Goal: Communication & Community: Answer question/provide support

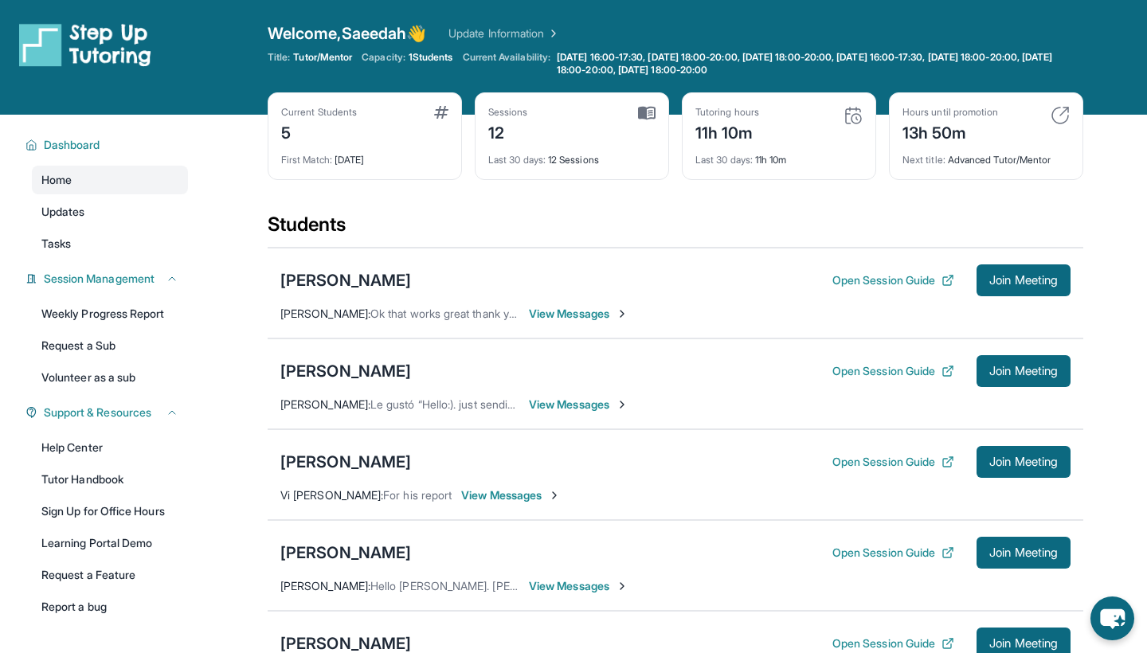
scroll to position [115, 0]
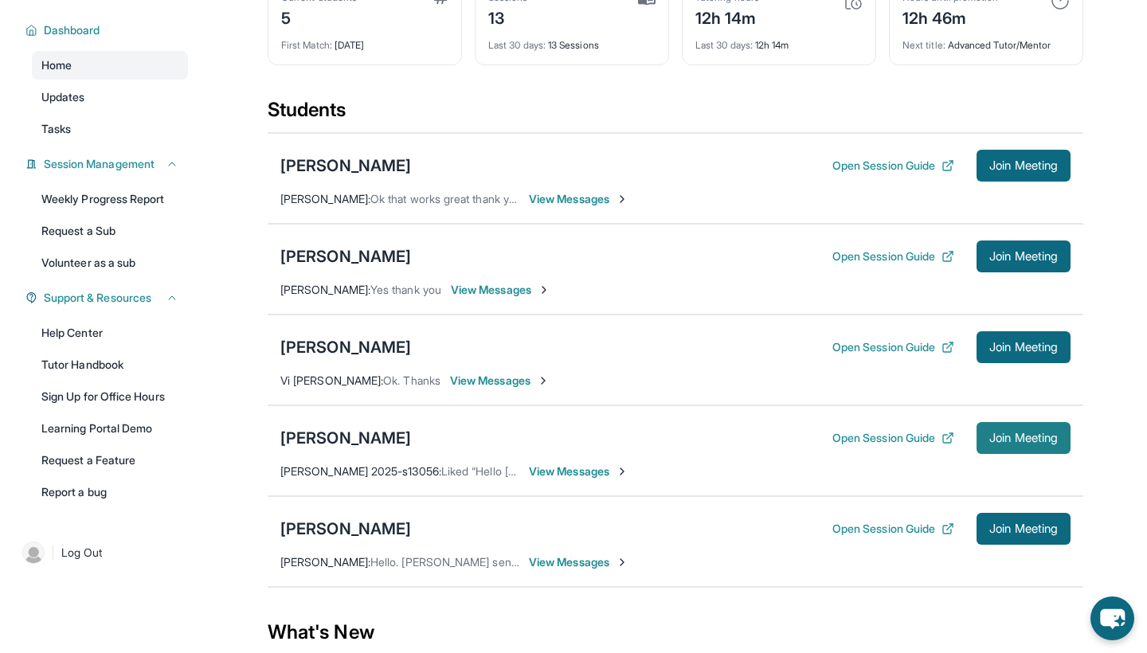
click at [1016, 433] on span "Join Meeting" at bounding box center [1023, 438] width 68 height 10
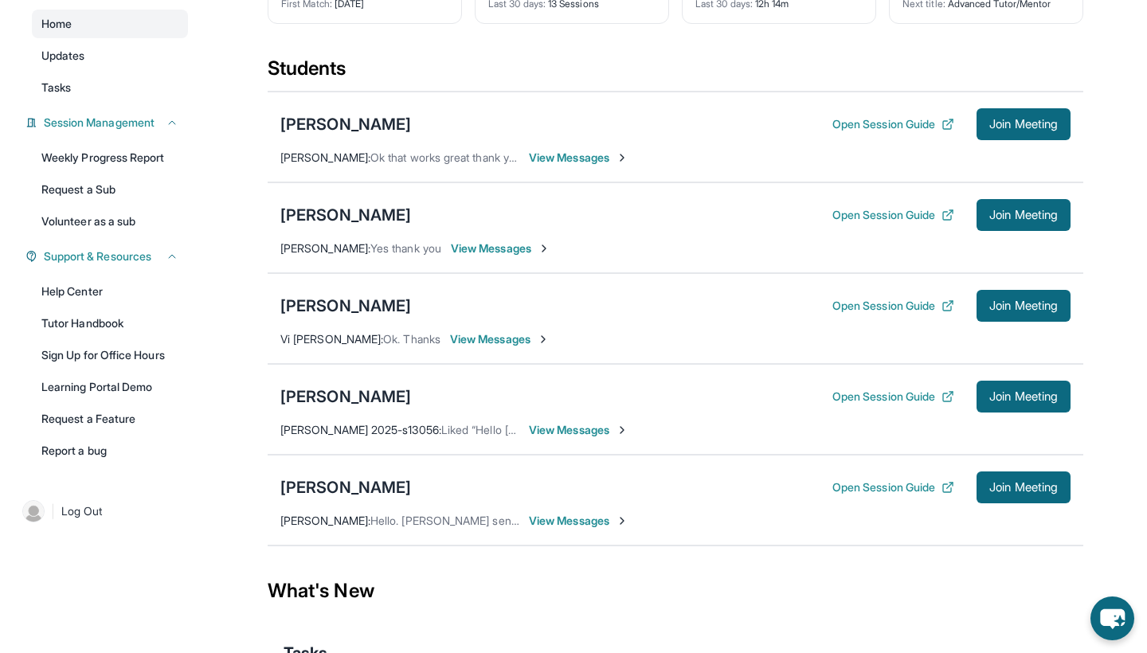
scroll to position [156, 0]
click at [575, 429] on span "View Messages" at bounding box center [579, 430] width 100 height 16
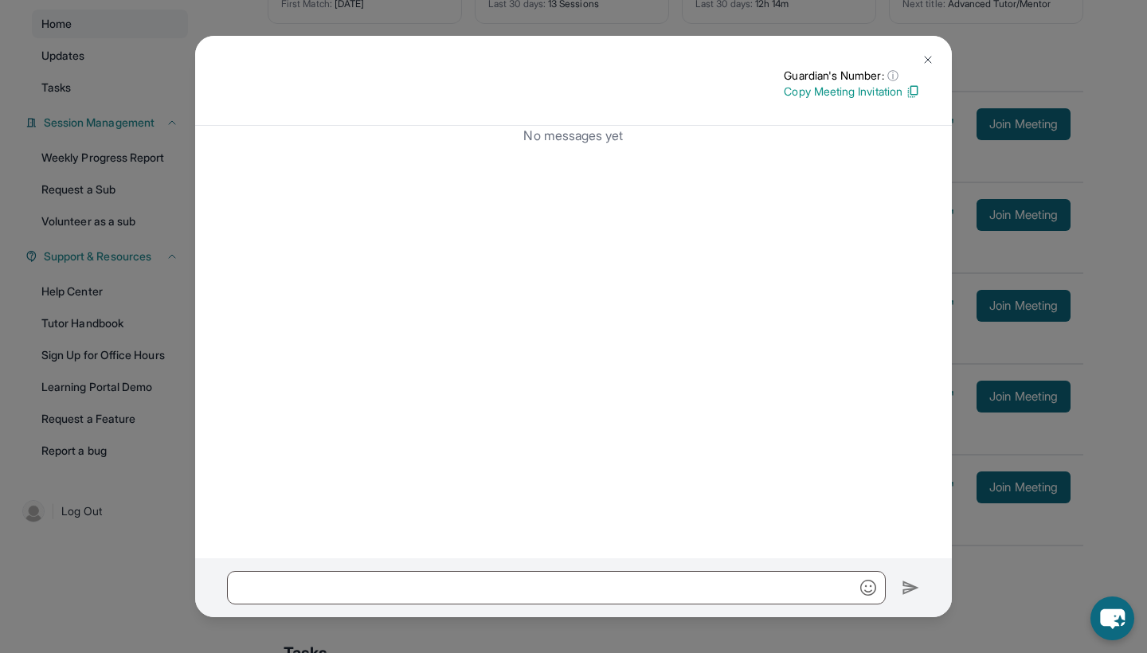
click at [927, 52] on button at bounding box center [928, 60] width 32 height 32
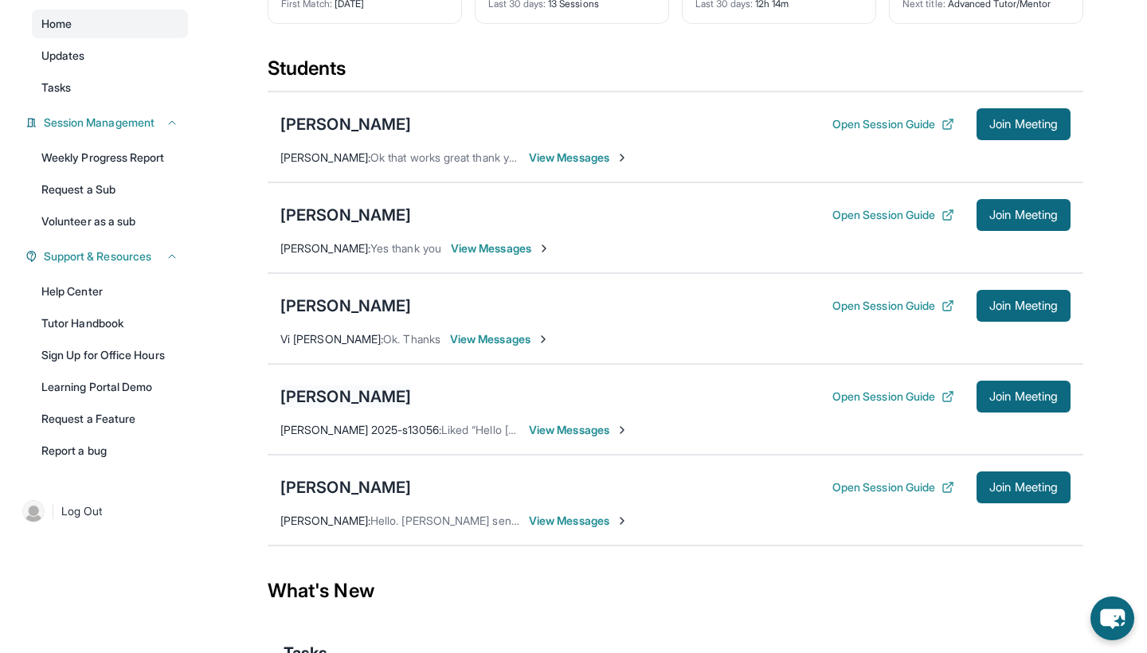
click at [304, 393] on div "[PERSON_NAME]" at bounding box center [345, 396] width 131 height 22
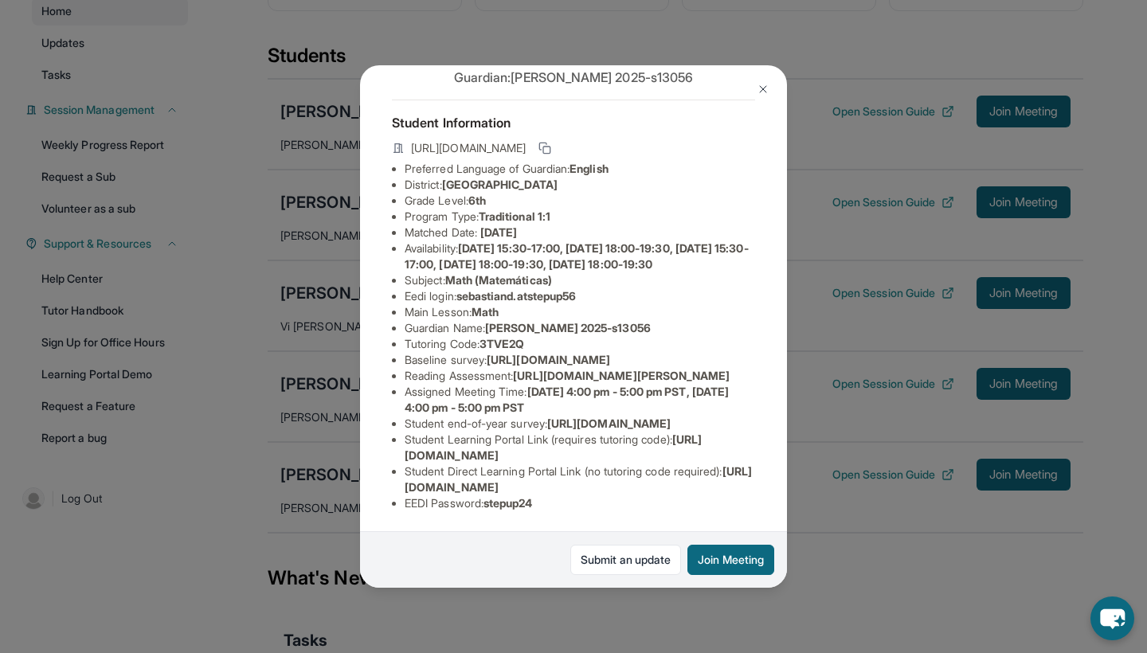
scroll to position [184, 2]
drag, startPoint x: 461, startPoint y: 180, endPoint x: 593, endPoint y: 176, distance: 131.5
click at [593, 288] on li "Eedi login : sebastiand.atstepup56" at bounding box center [580, 296] width 350 height 16
click at [554, 289] on span "sebastiand.atstepup56" at bounding box center [515, 296] width 119 height 14
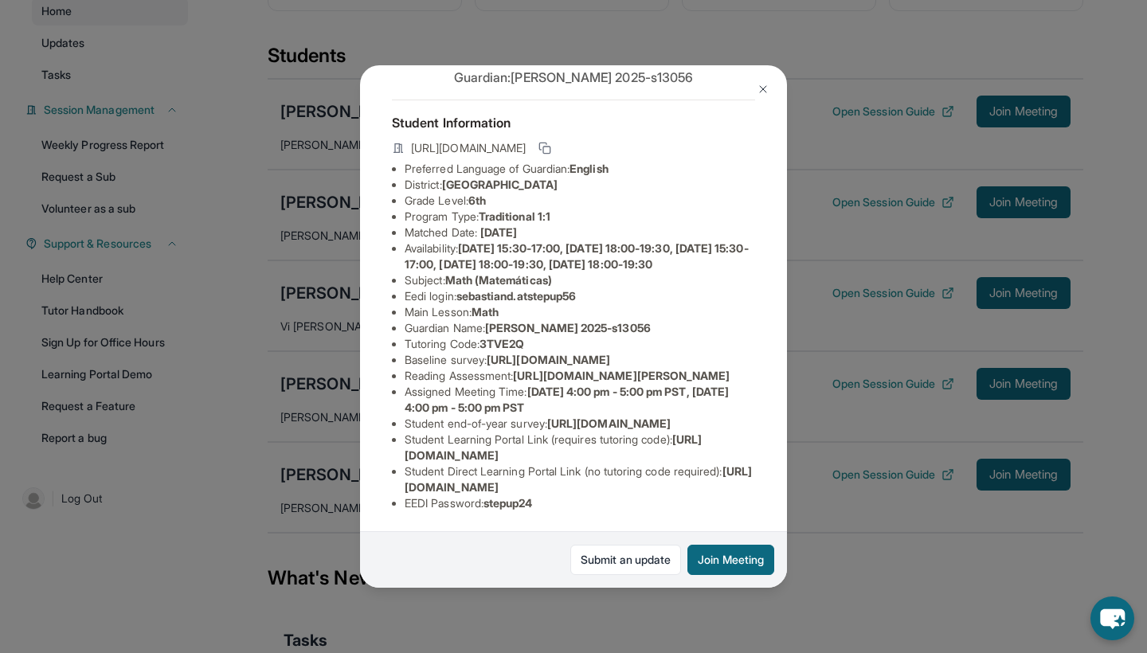
copy li "sebastiand.atstepup56"
click at [763, 89] on img at bounding box center [763, 89] width 13 height 13
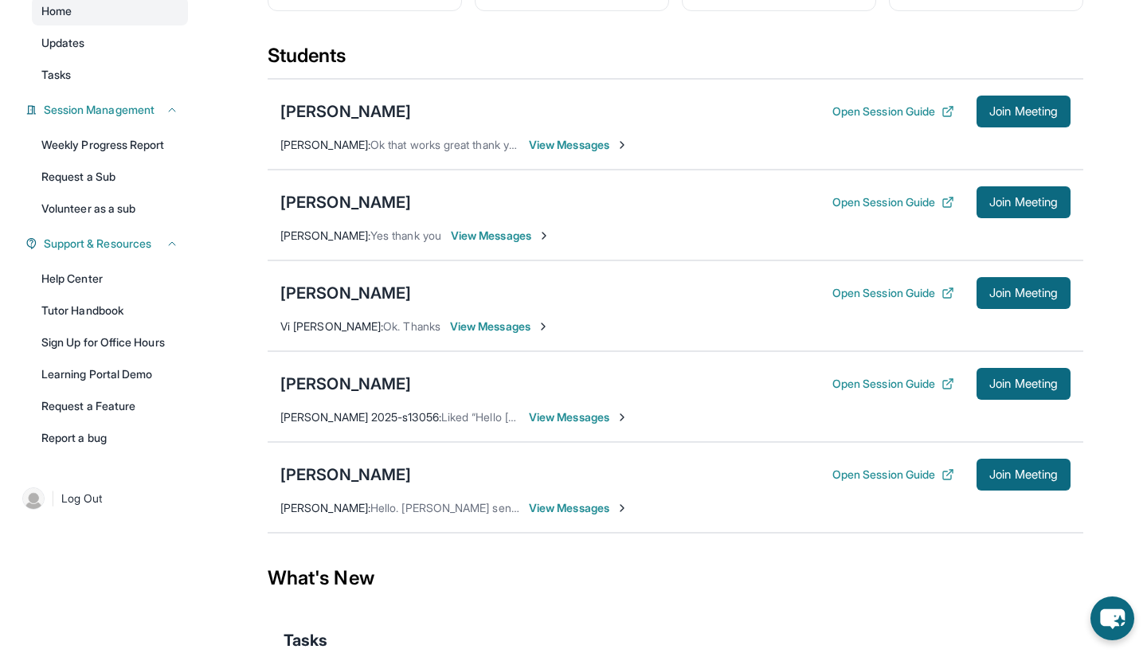
click at [568, 417] on span "View Messages" at bounding box center [579, 417] width 100 height 16
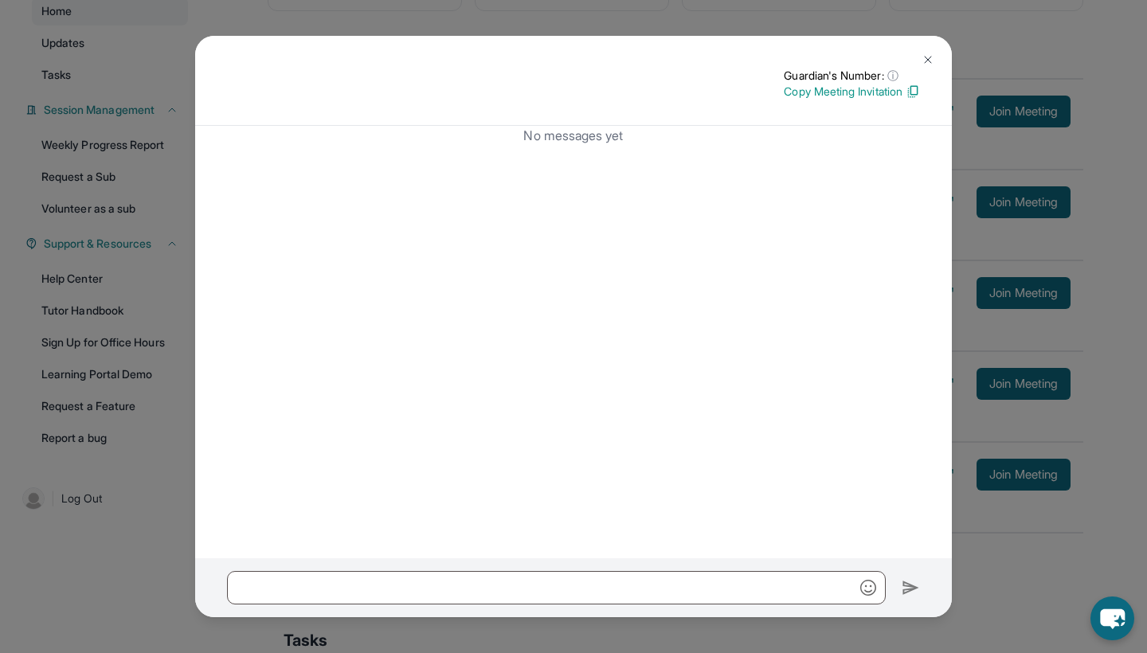
click at [935, 53] on button at bounding box center [928, 60] width 32 height 32
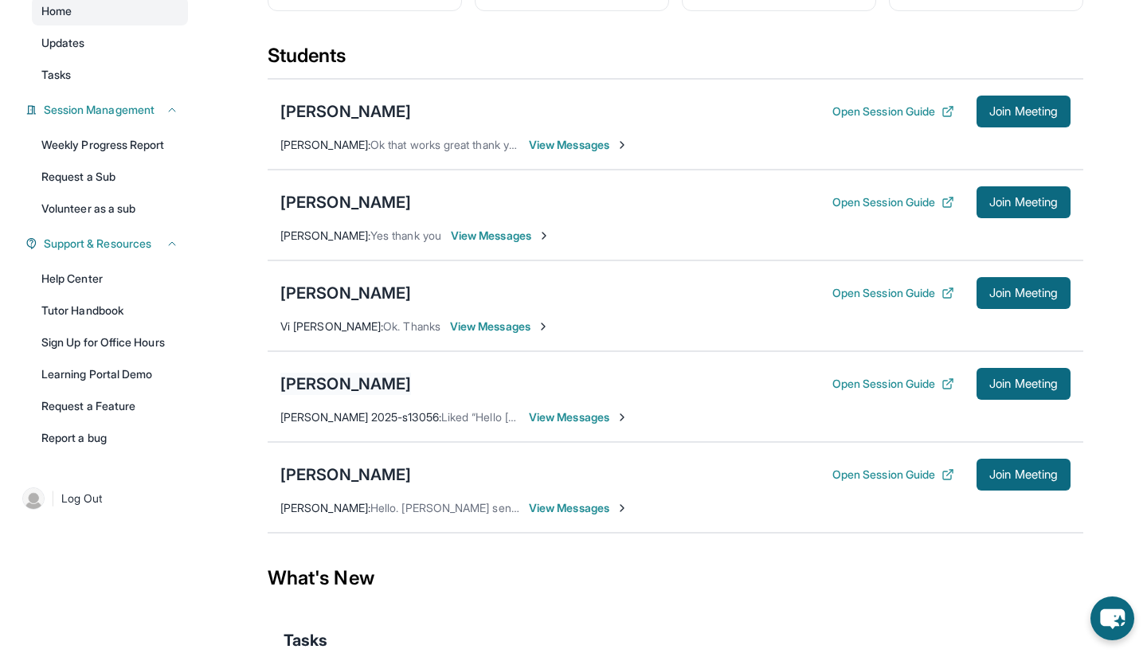
click at [340, 378] on div "[PERSON_NAME]" at bounding box center [345, 384] width 131 height 22
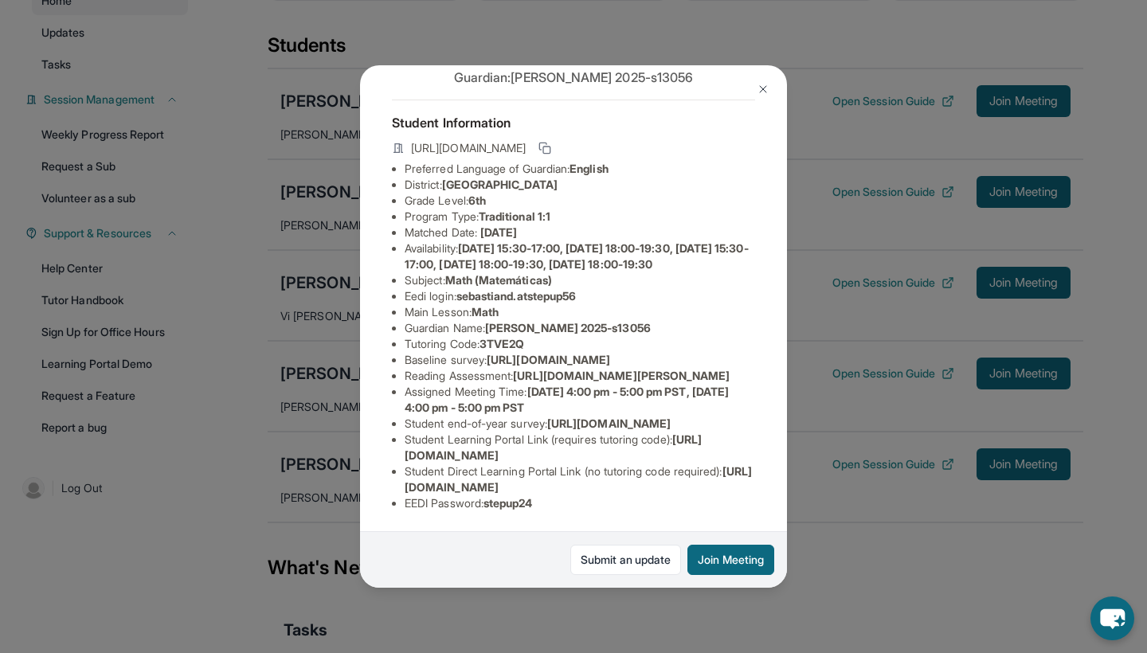
scroll to position [211, 2]
click at [761, 84] on img at bounding box center [763, 89] width 13 height 13
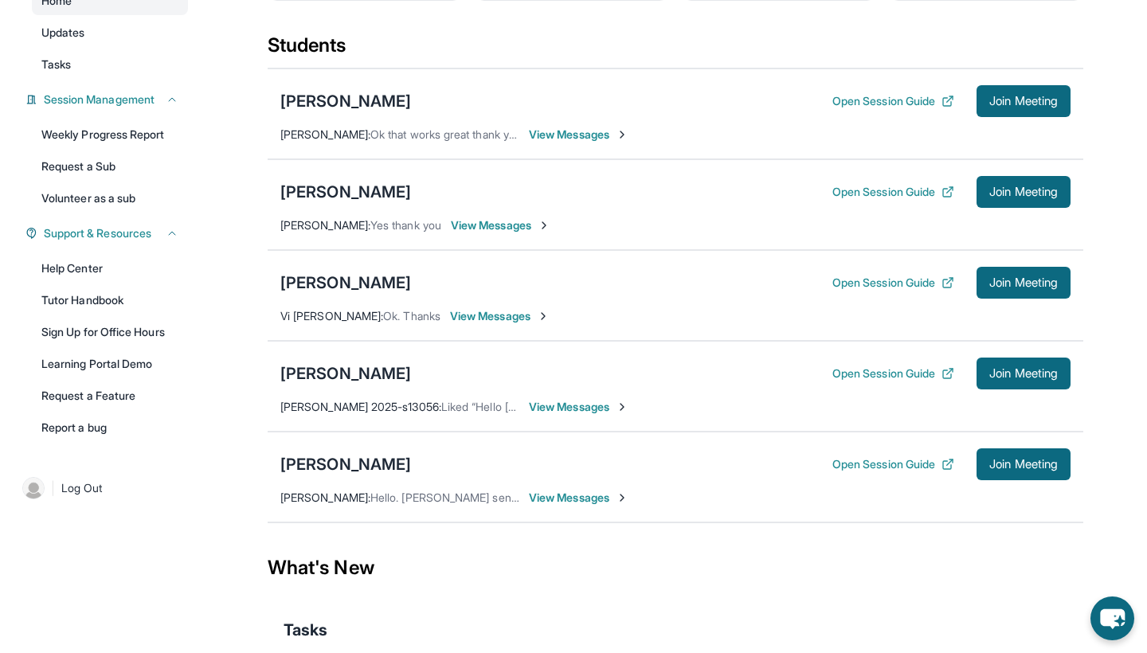
click at [560, 411] on span "View Messages" at bounding box center [579, 407] width 100 height 16
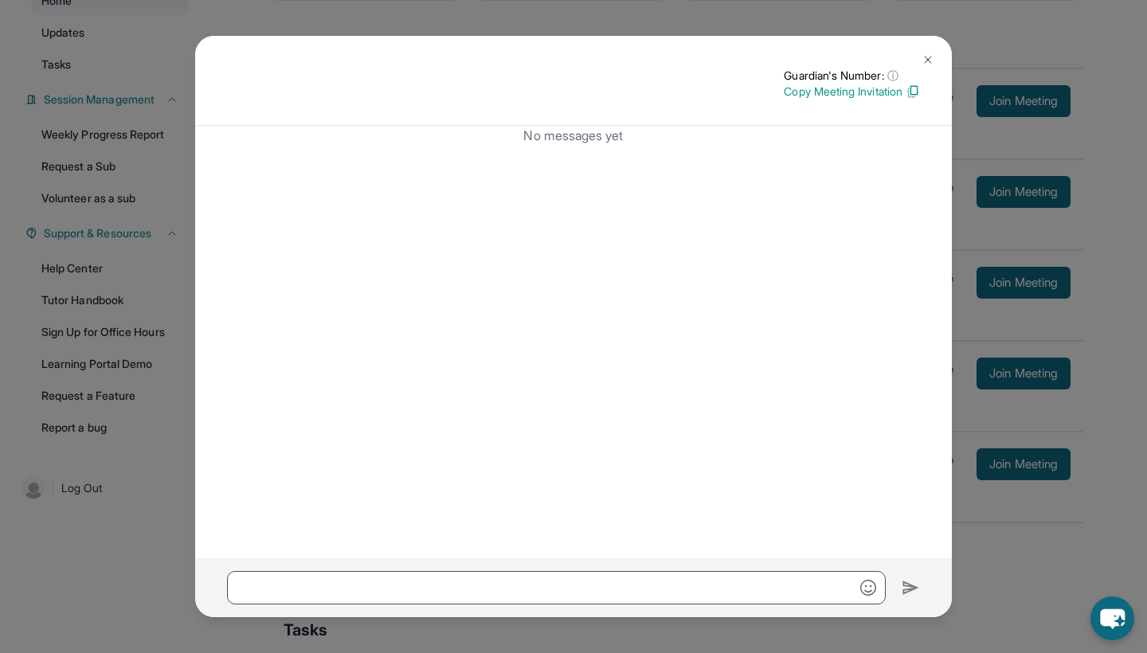
click at [925, 50] on button at bounding box center [928, 60] width 32 height 32
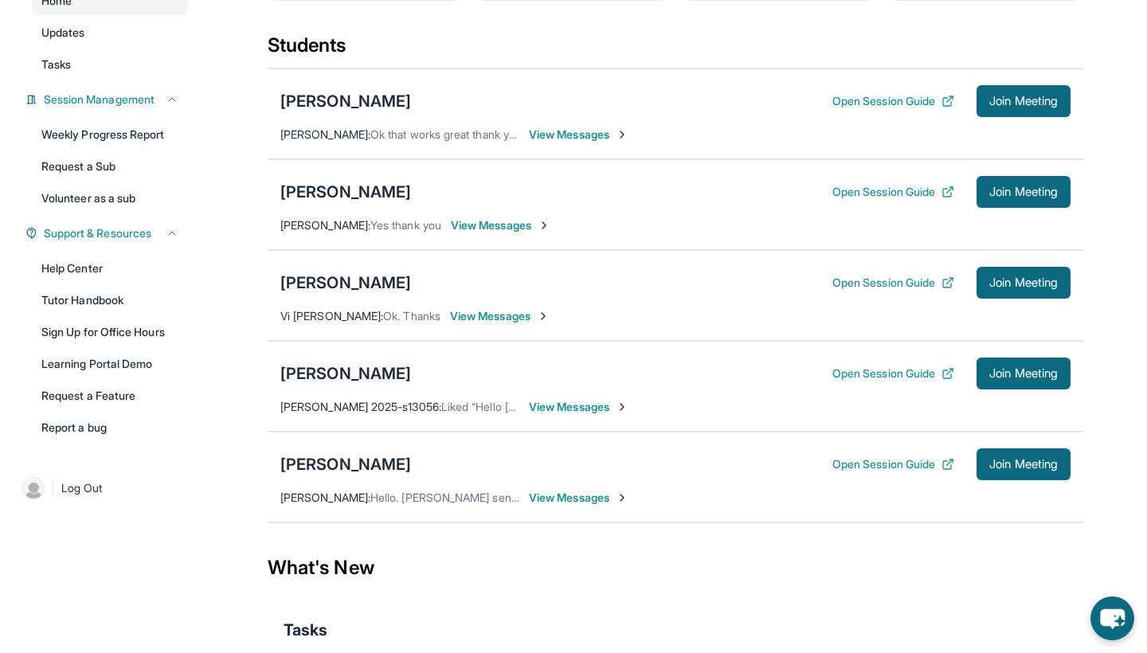
click at [333, 375] on div "[PERSON_NAME]" at bounding box center [345, 373] width 131 height 22
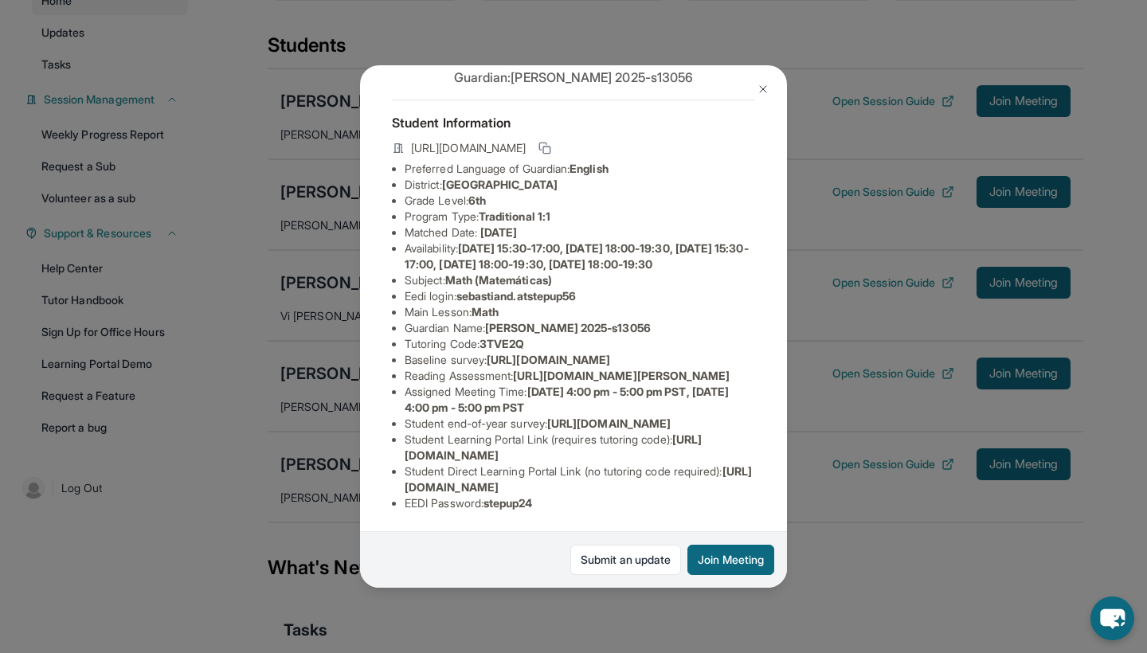
scroll to position [211, 8]
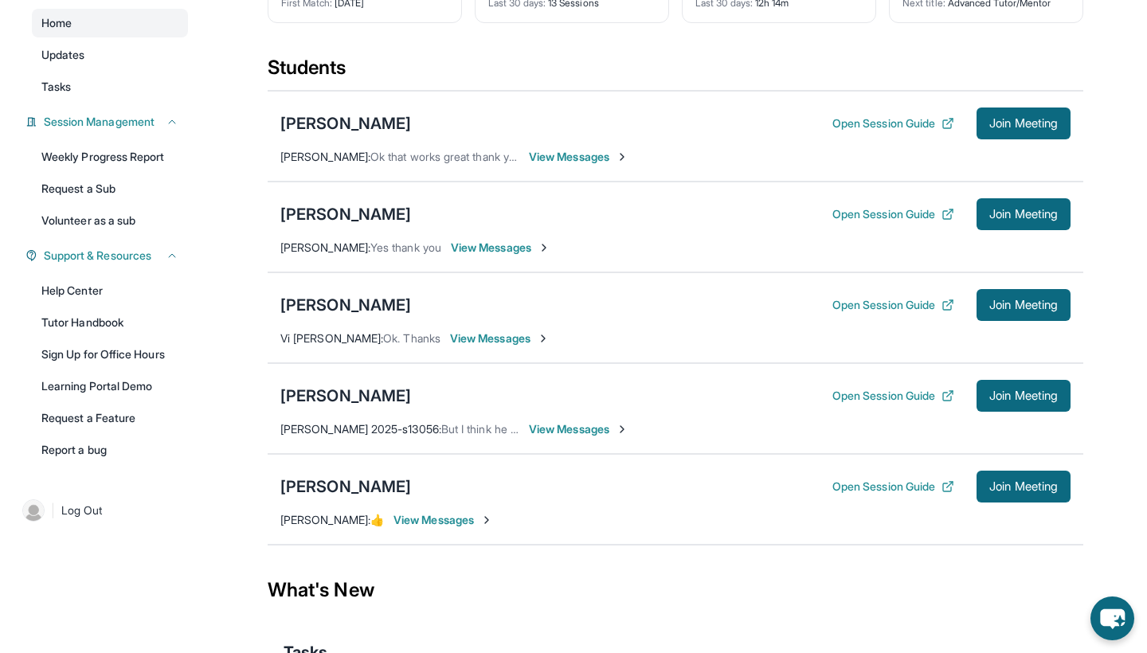
scroll to position [155, 0]
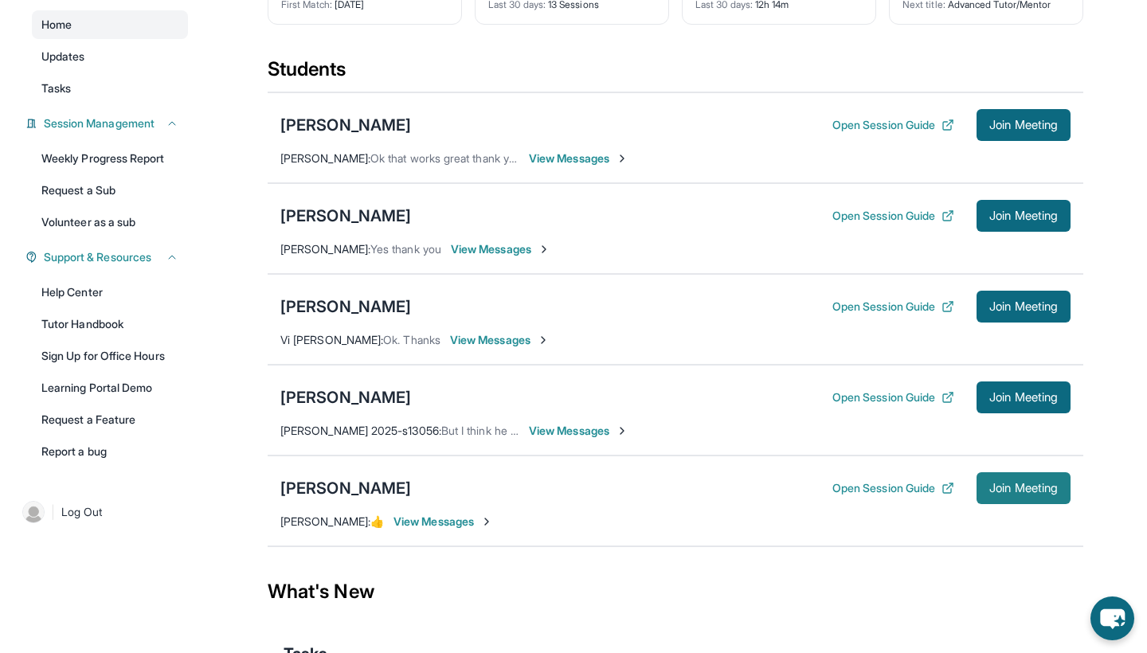
click at [1045, 492] on span "Join Meeting" at bounding box center [1023, 488] width 68 height 10
click at [1016, 493] on span "Join Meeting" at bounding box center [1023, 488] width 68 height 10
click at [429, 526] on span "View Messages" at bounding box center [443, 522] width 100 height 16
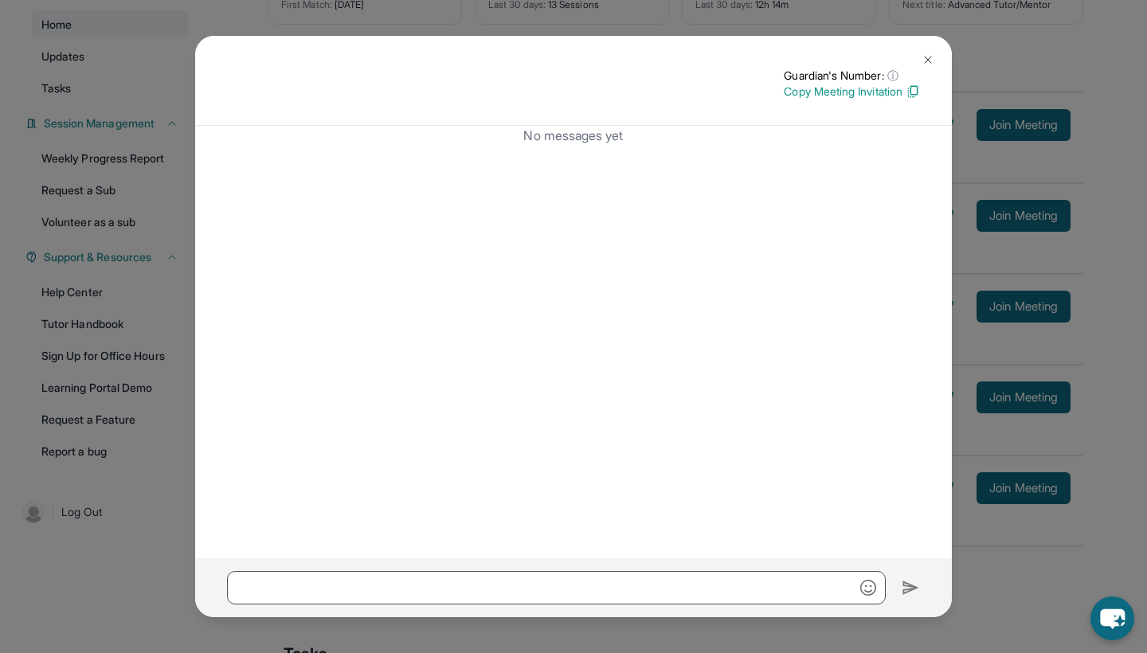
click at [921, 51] on button at bounding box center [928, 60] width 32 height 32
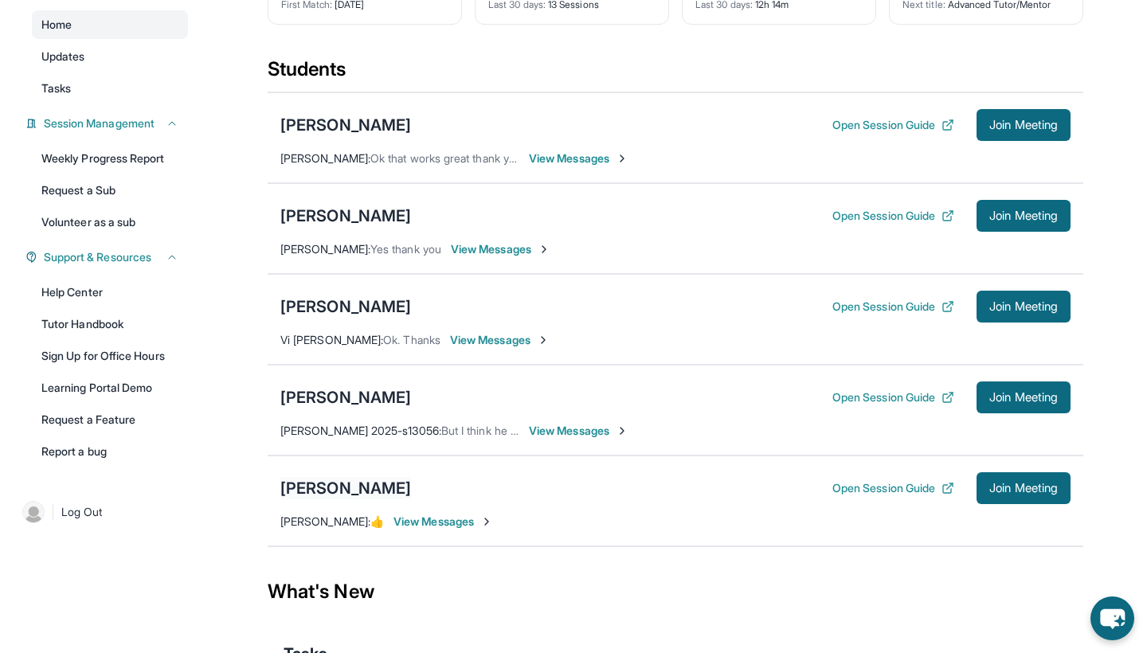
click at [331, 480] on div "[PERSON_NAME]" at bounding box center [345, 488] width 131 height 22
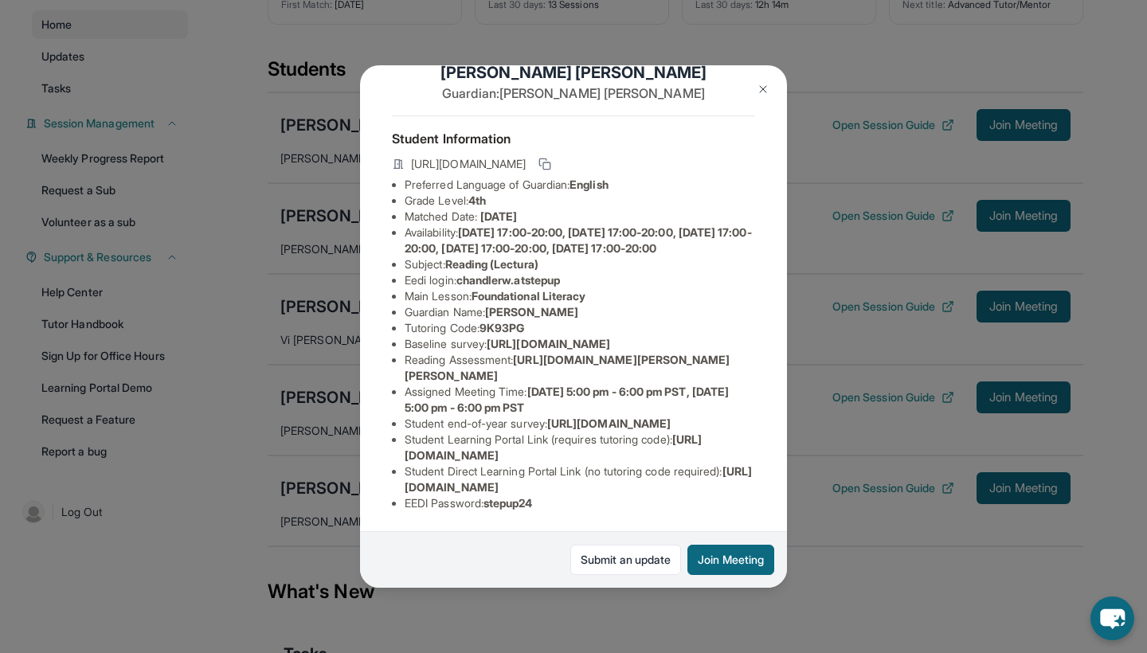
scroll to position [163, 9]
click at [760, 92] on img at bounding box center [763, 89] width 13 height 13
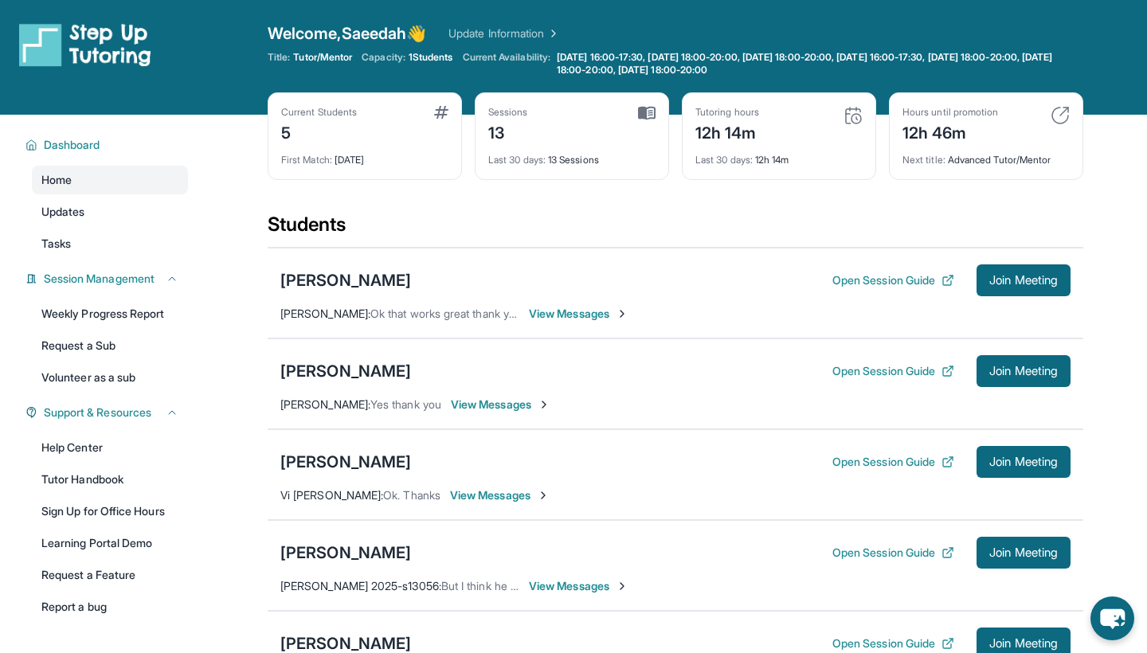
scroll to position [115, 0]
